Goal: Check status: Check status

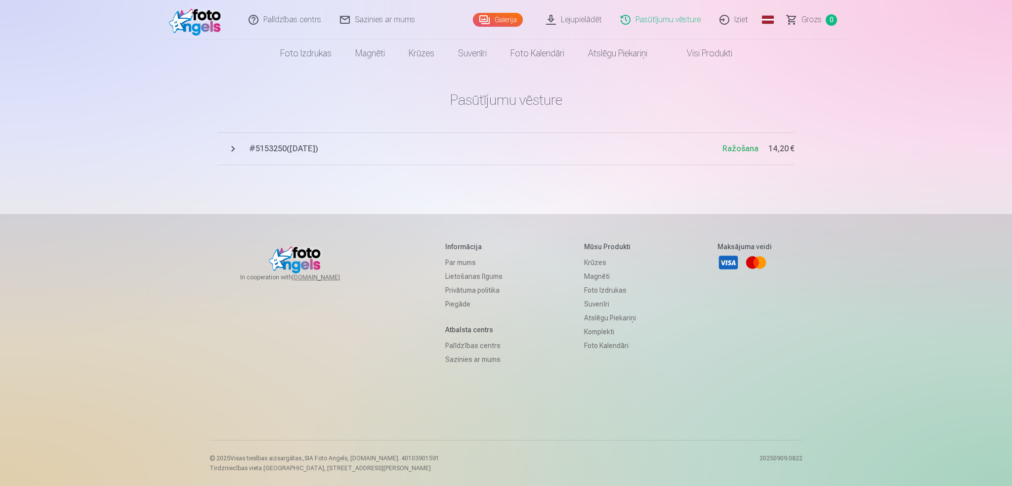
click at [287, 152] on span "# 5153250 ( [DATE] )" at bounding box center [486, 149] width 474 height 12
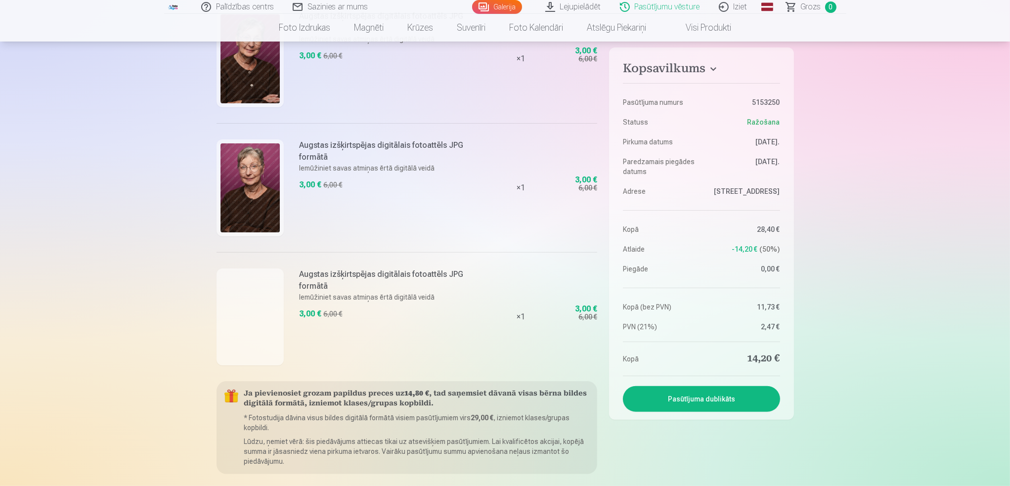
scroll to position [744, 0]
